Goal: Check status: Check status

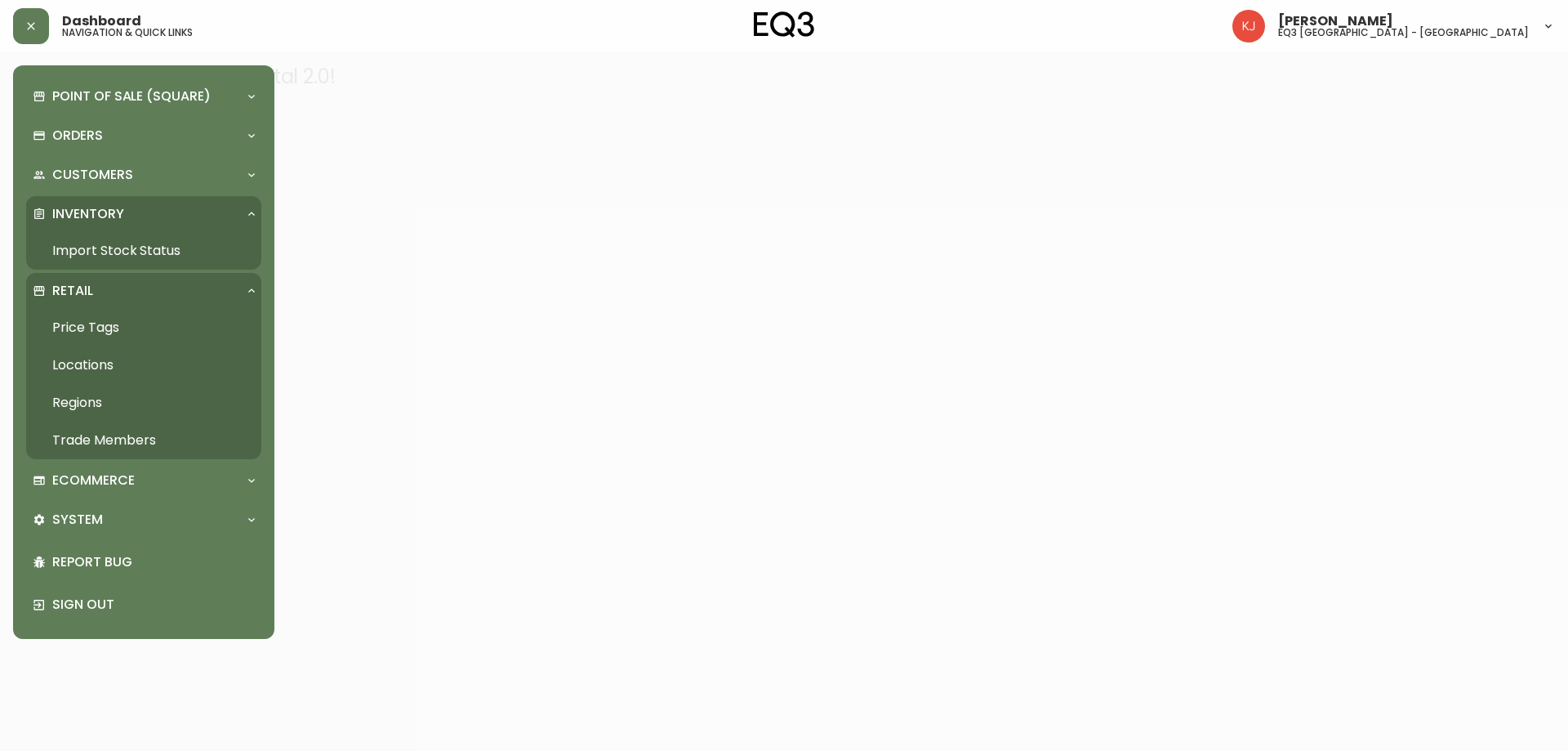
click at [70, 249] on link "Import Stock Status" at bounding box center [143, 251] width 235 height 38
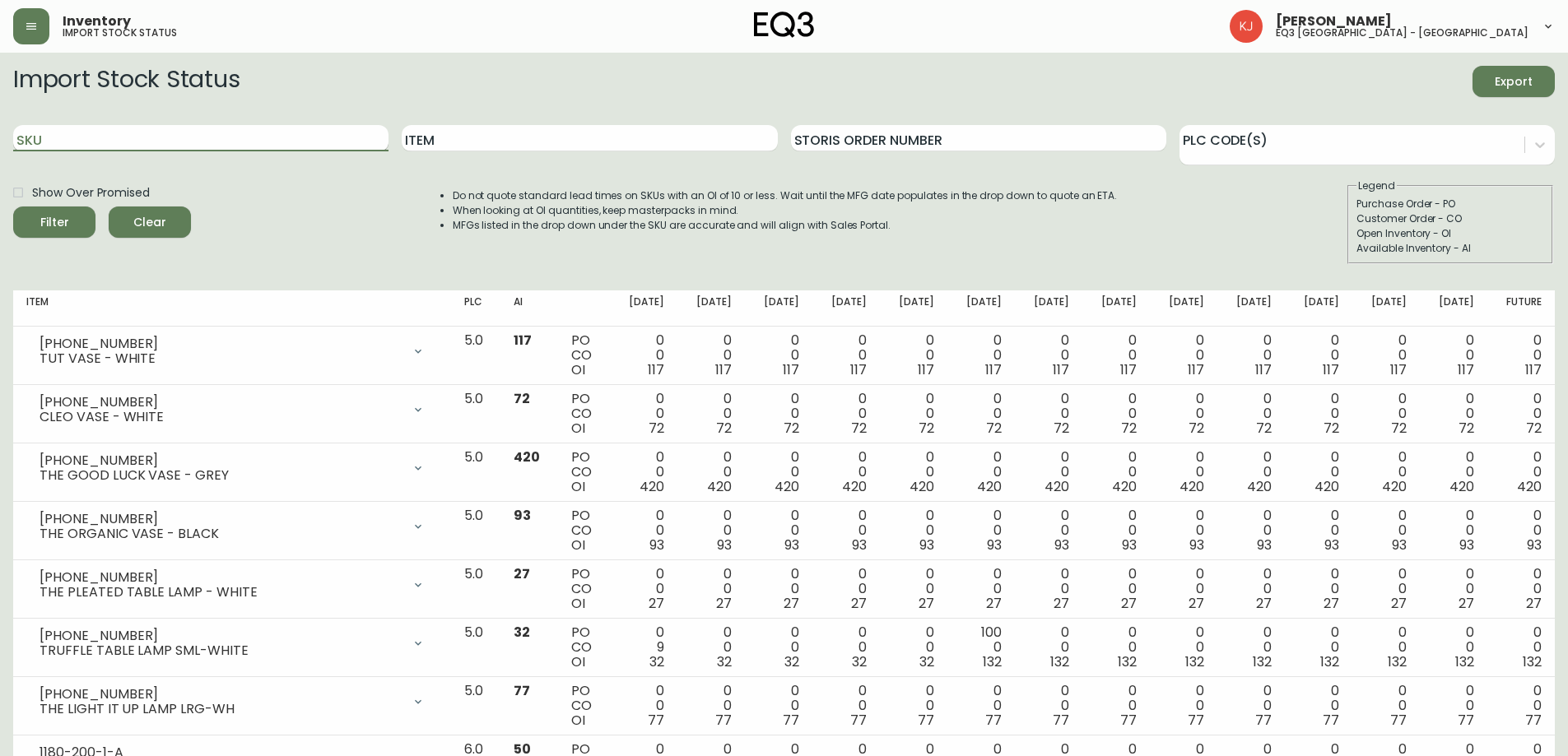
click at [264, 141] on input "SKU" at bounding box center [201, 138] width 375 height 26
paste input "[PHONE_NUMBER]"
type input "[PHONE_NUMBER]"
click at [14, 207] on button "Filter" at bounding box center [54, 222] width 83 height 31
